Goal: Find specific page/section

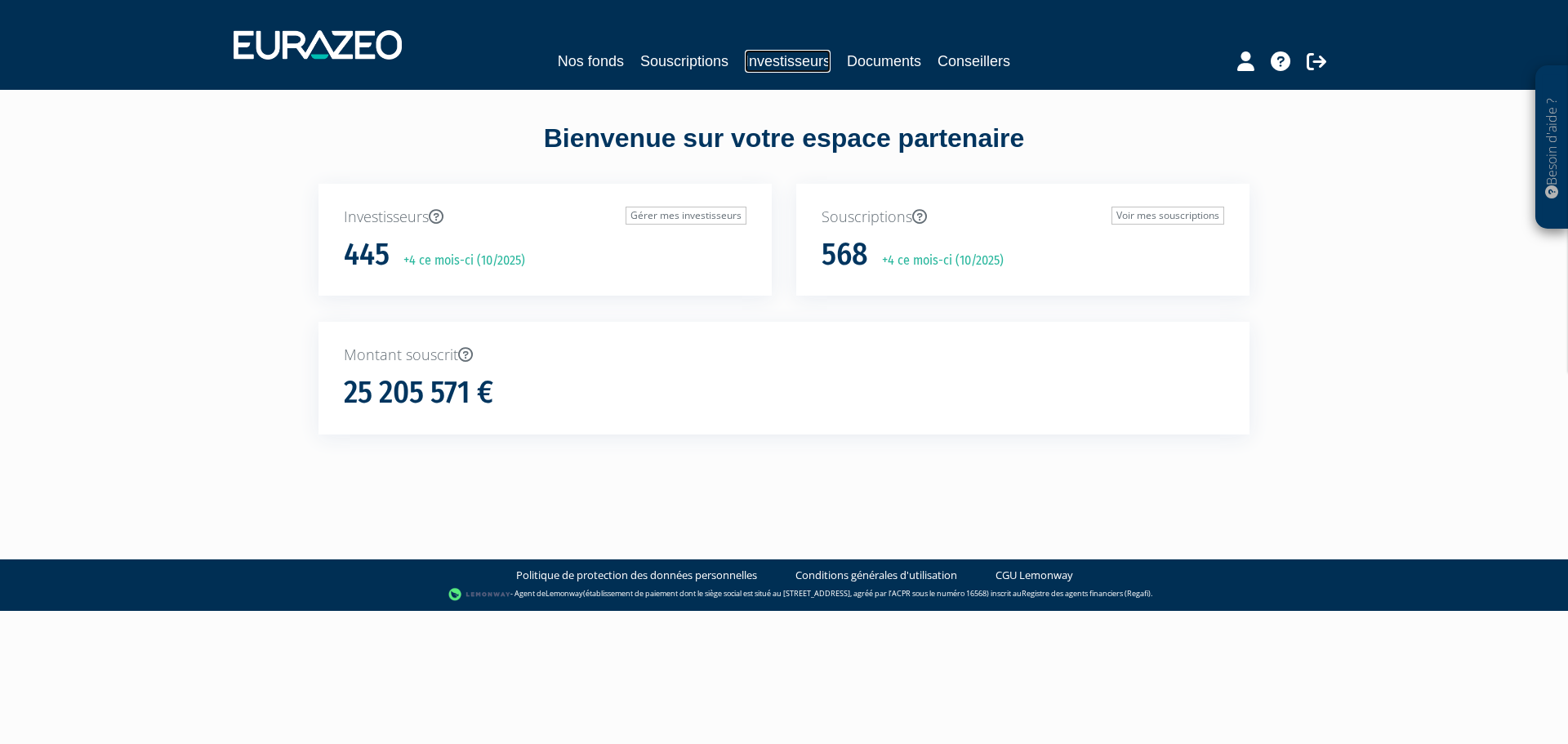
click at [802, 68] on link "Investisseurs" at bounding box center [788, 61] width 85 height 23
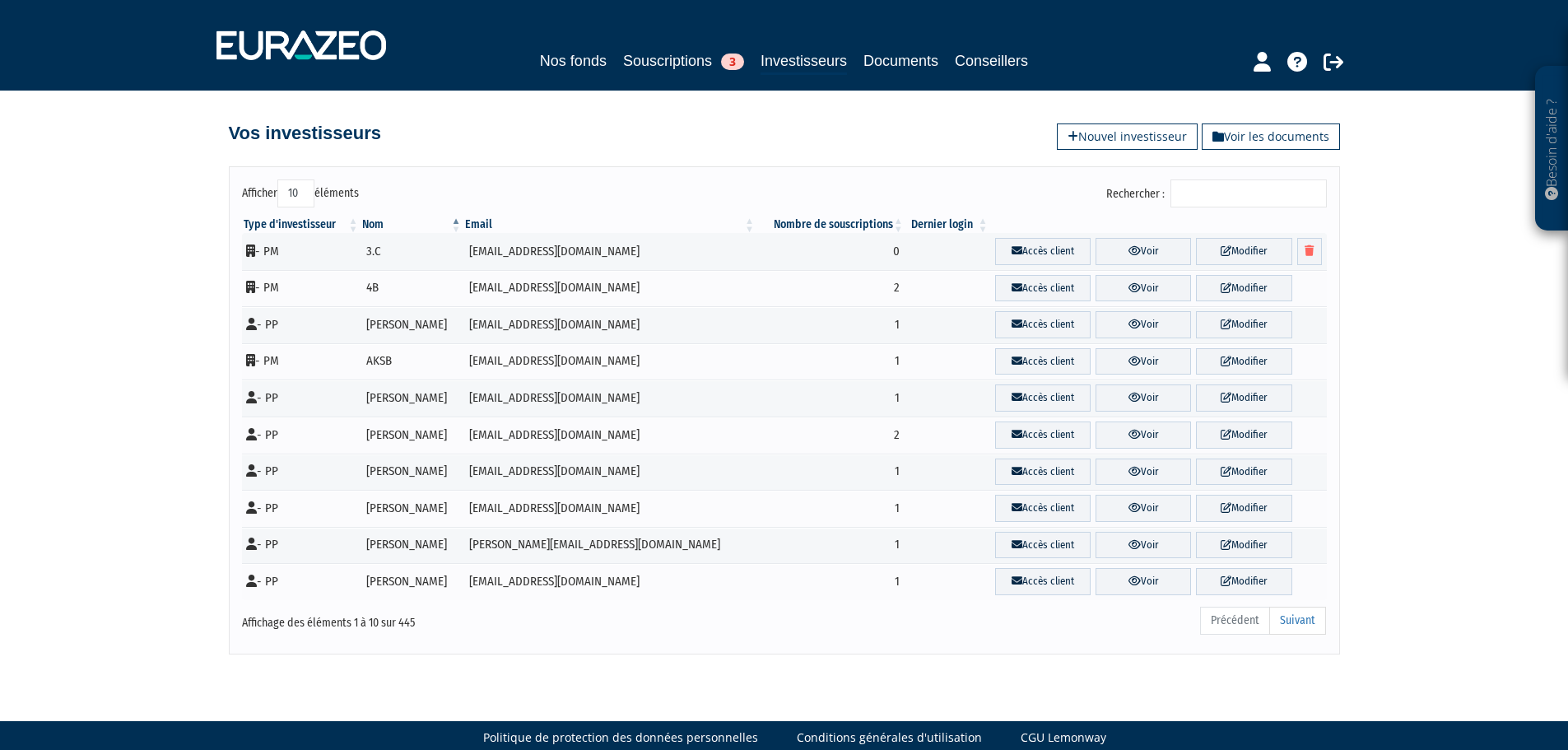
click at [1216, 188] on input "Rechercher :" at bounding box center [1248, 194] width 157 height 28
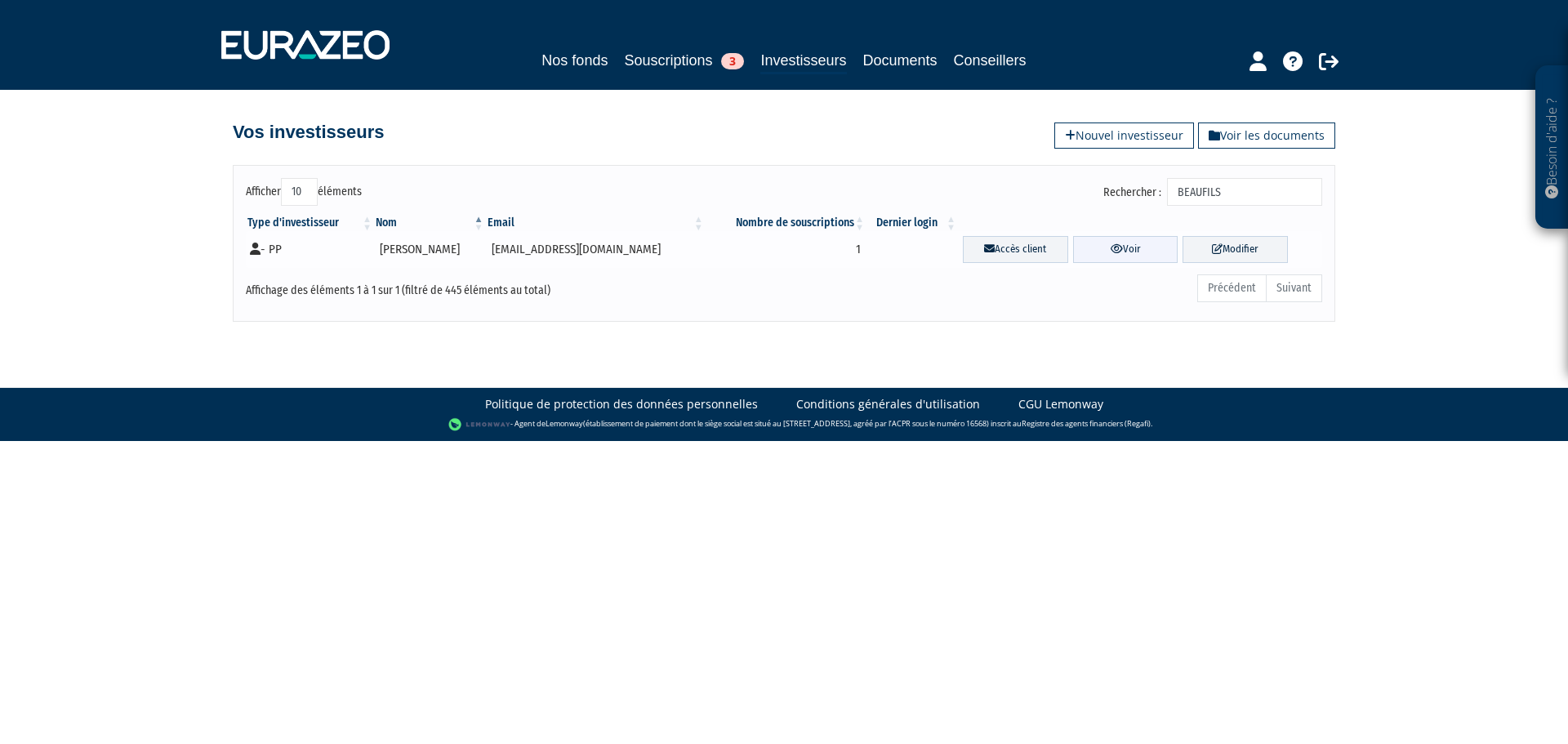
type input "BEAUFILS"
click at [1115, 249] on link "Voir" at bounding box center [1125, 249] width 105 height 27
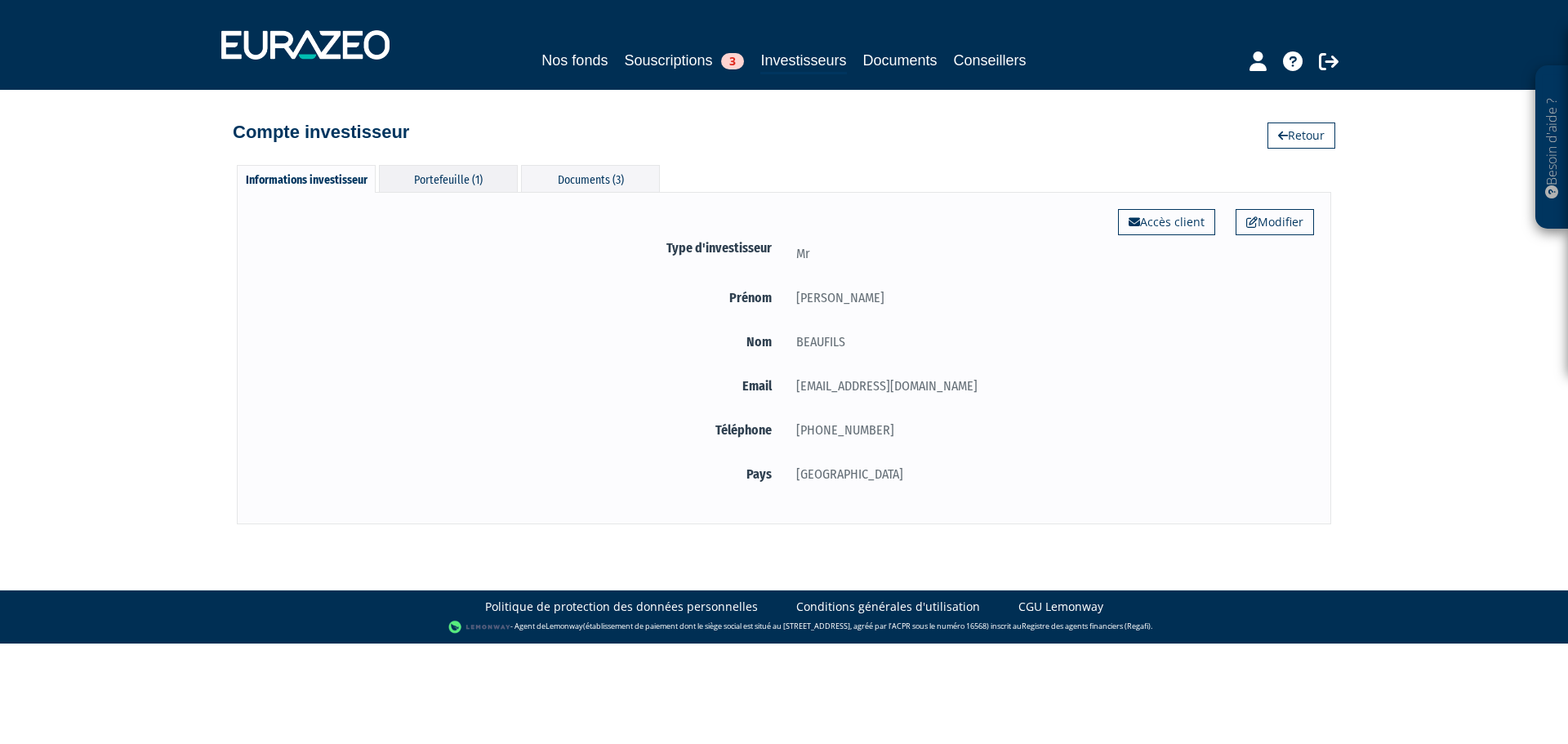
click at [458, 183] on div "Portefeuille (1)" at bounding box center [448, 178] width 139 height 27
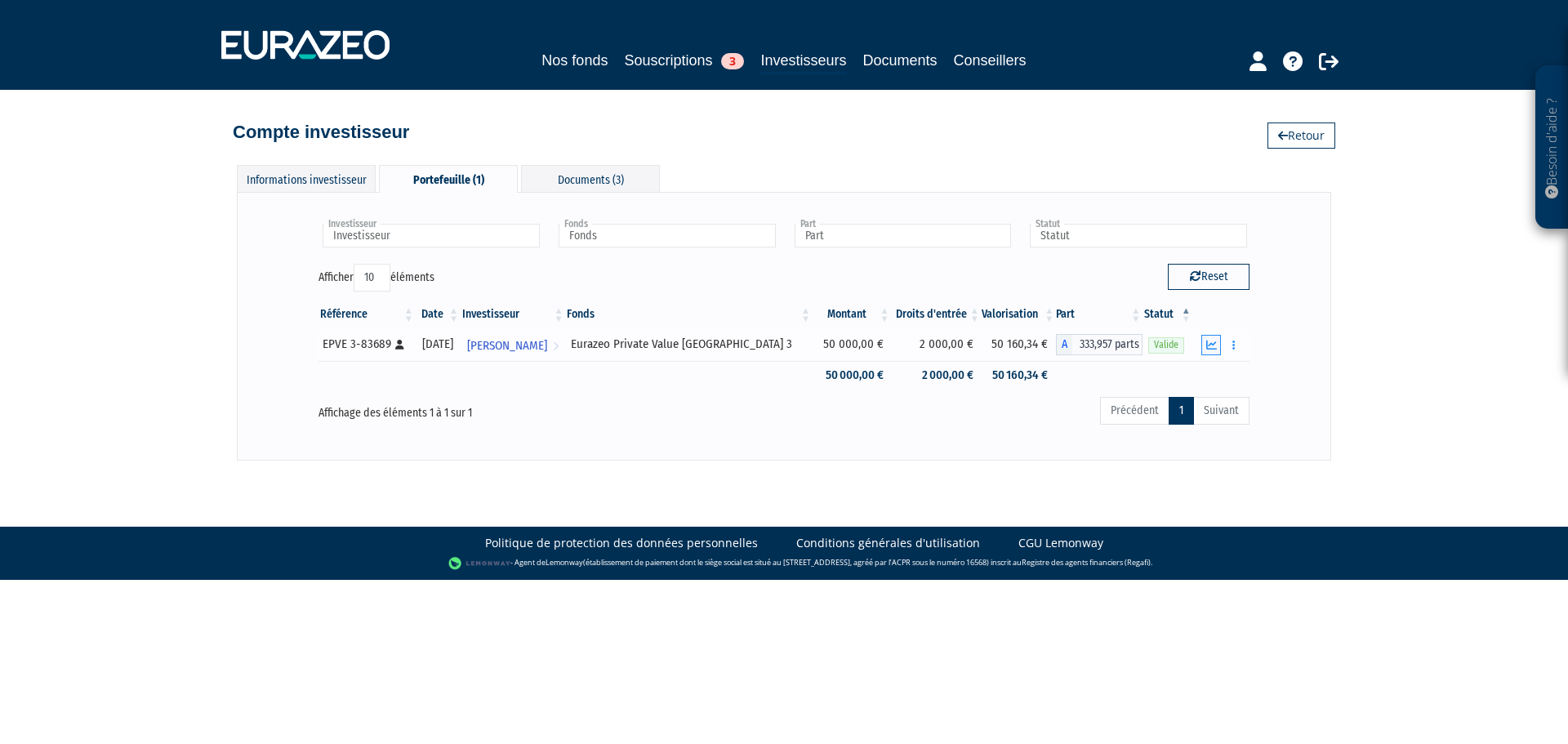
click at [1208, 340] on icon "button" at bounding box center [1211, 345] width 10 height 10
